Goal: Task Accomplishment & Management: Use online tool/utility

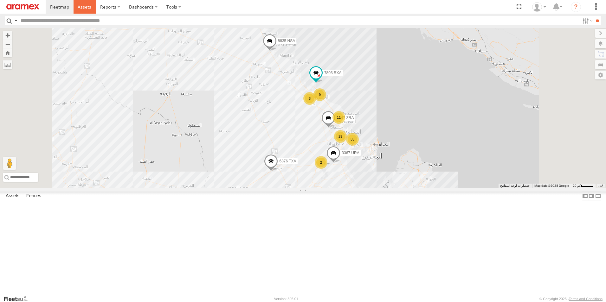
click at [91, 9] on link at bounding box center [85, 7] width 23 height 14
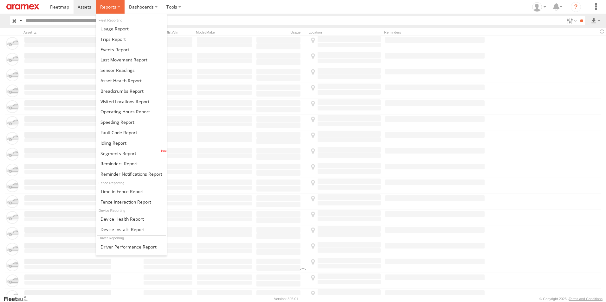
click at [117, 5] on label at bounding box center [110, 7] width 29 height 14
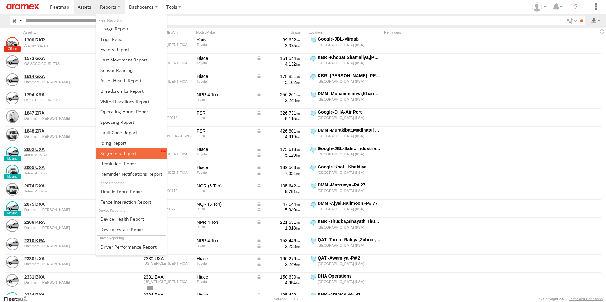
click at [129, 151] on span at bounding box center [119, 154] width 36 height 6
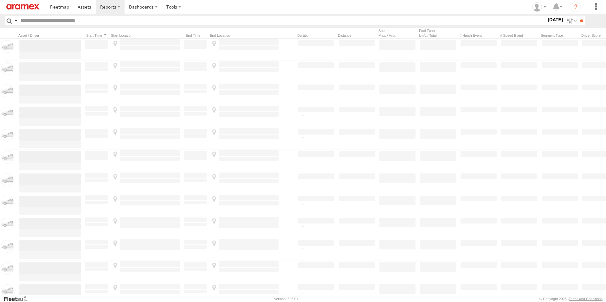
click at [555, 18] on label "[DATE]" at bounding box center [556, 19] width 18 height 7
click at [0, 0] on label at bounding box center [0, 0] width 0 height 0
click at [0, 0] on span "[GEOGRAPHIC_DATA] (KSA)" at bounding box center [0, 0] width 0 height 0
click at [0, 0] on span "DHA - Dharan" at bounding box center [0, 0] width 0 height 0
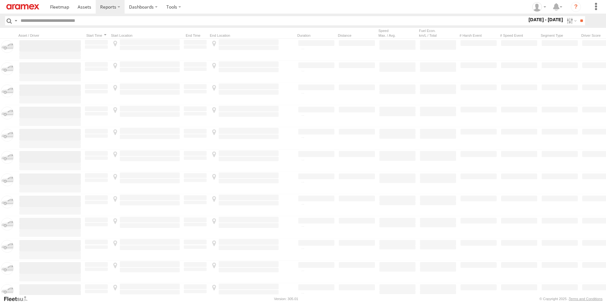
click at [0, 0] on span "Jubail, Al Balad" at bounding box center [0, 0] width 0 height 0
click at [0, 0] on div "DHA Logistics" at bounding box center [0, 0] width 0 height 0
click at [0, 0] on span "DHA Logistics" at bounding box center [0, 0] width 0 height 0
click at [0, 0] on span "Jubail, Al Balad" at bounding box center [0, 0] width 0 height 0
click at [0, 0] on span "Defleeted Vehicles DHA" at bounding box center [0, 0] width 0 height 0
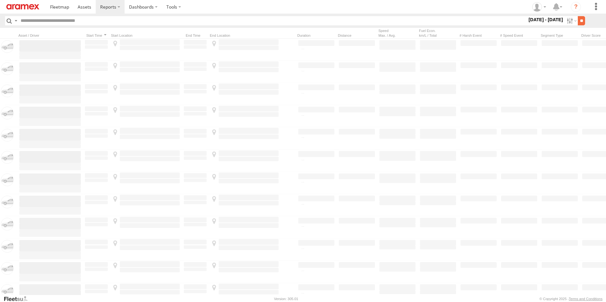
click at [580, 20] on input "**" at bounding box center [581, 20] width 7 height 9
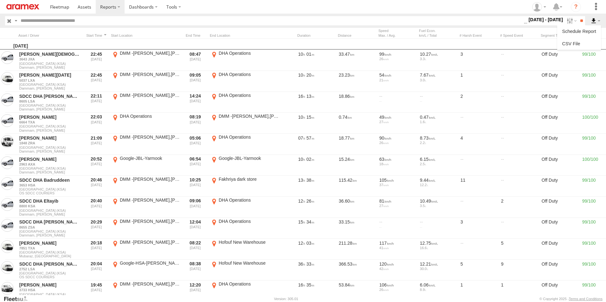
click at [595, 20] on label at bounding box center [595, 20] width 11 height 9
click at [586, 43] on link at bounding box center [579, 44] width 39 height 10
click at [594, 16] on label at bounding box center [595, 20] width 11 height 9
click at [587, 40] on link at bounding box center [579, 44] width 39 height 10
click at [377, 10] on section at bounding box center [325, 7] width 559 height 14
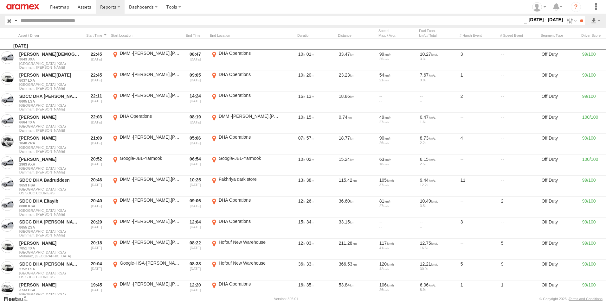
click at [542, 18] on label "[DATE] - [DATE]" at bounding box center [546, 19] width 37 height 7
click at [0, 0] on label at bounding box center [0, 0] width 0 height 0
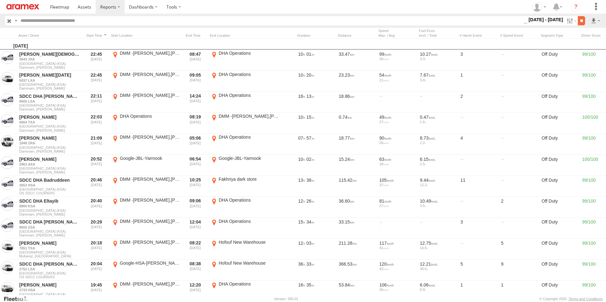
click at [581, 20] on input "**" at bounding box center [581, 20] width 7 height 9
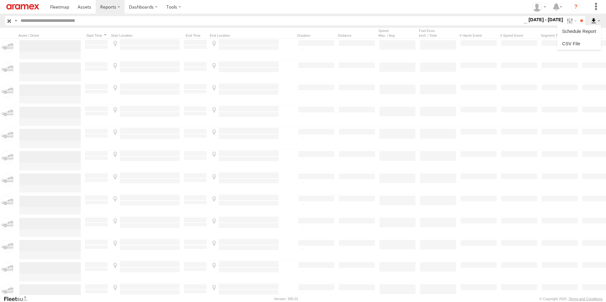
click at [594, 21] on label at bounding box center [595, 20] width 11 height 9
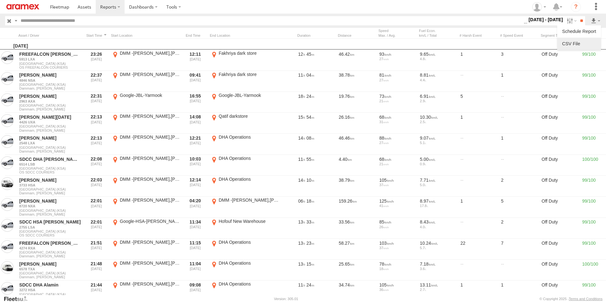
click at [576, 40] on link at bounding box center [579, 44] width 39 height 10
